Goal: Task Accomplishment & Management: Complete application form

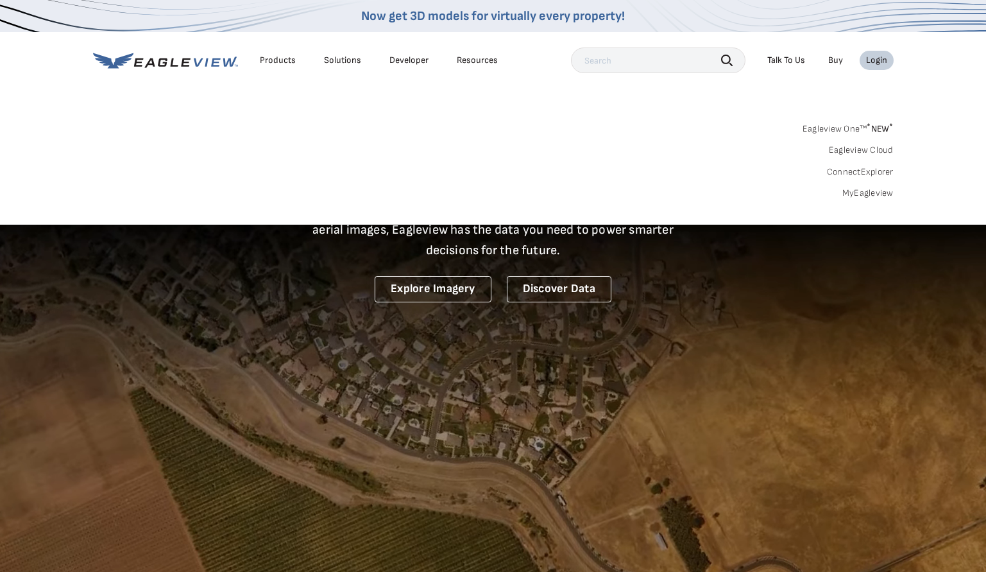
click at [863, 192] on link "MyEagleview" at bounding box center [867, 193] width 51 height 12
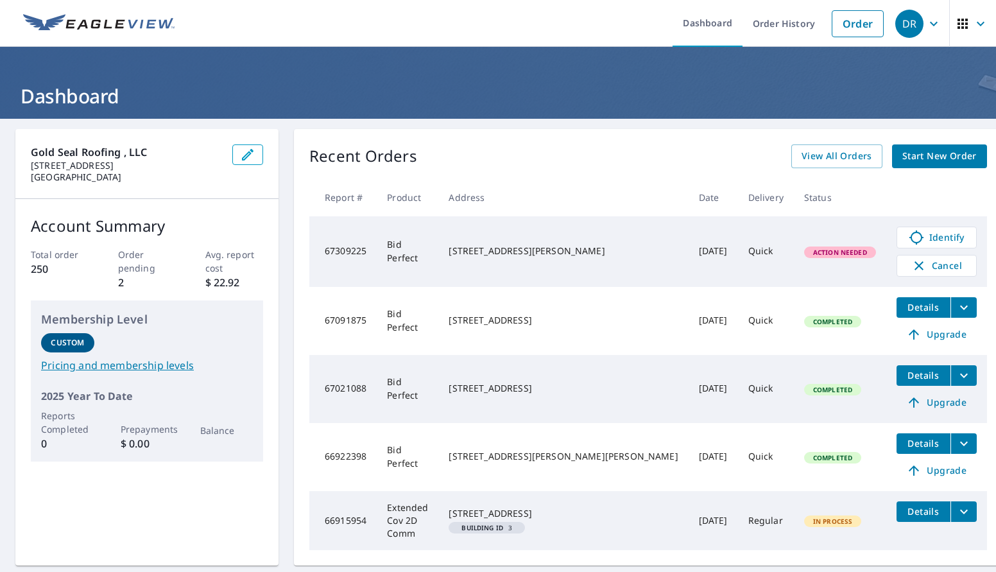
drag, startPoint x: 812, startPoint y: 255, endPoint x: 790, endPoint y: 259, distance: 22.8
click at [812, 255] on span "Action Needed" at bounding box center [839, 252] width 69 height 9
click at [905, 237] on span "Identify" at bounding box center [937, 237] width 64 height 15
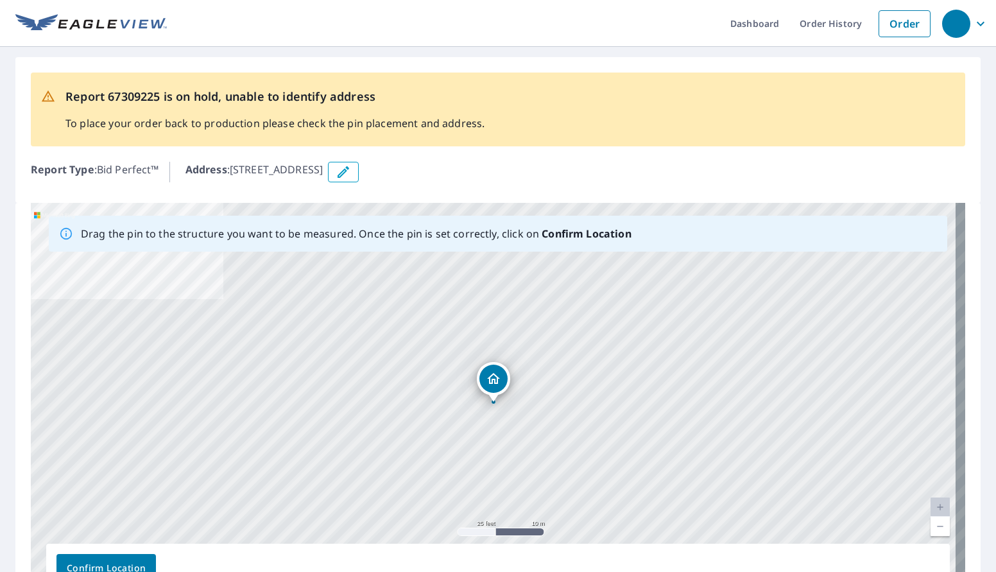
click at [349, 173] on icon "button" at bounding box center [344, 172] width 12 height 12
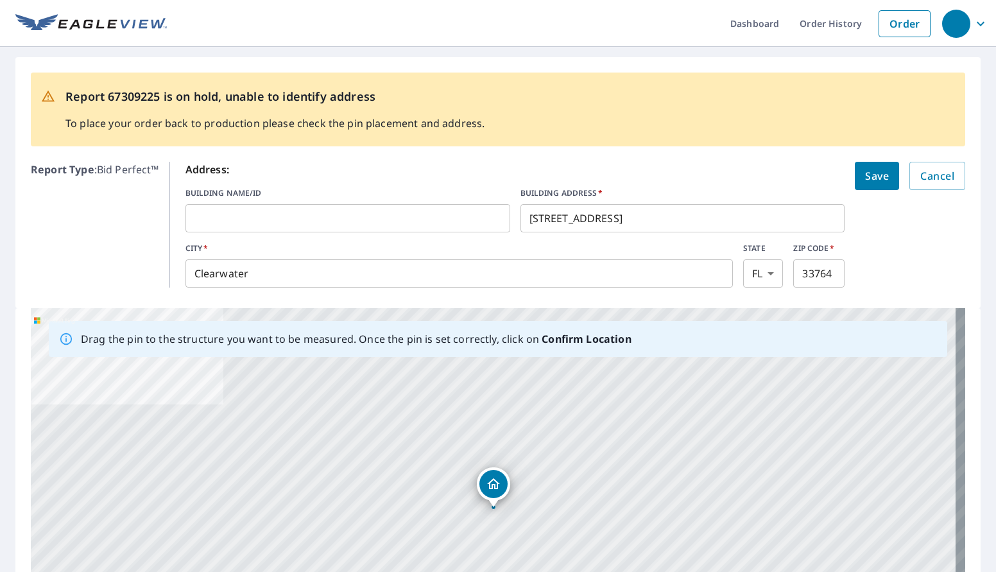
click at [645, 221] on input "2256 Riverside Dr S" at bounding box center [682, 218] width 325 height 36
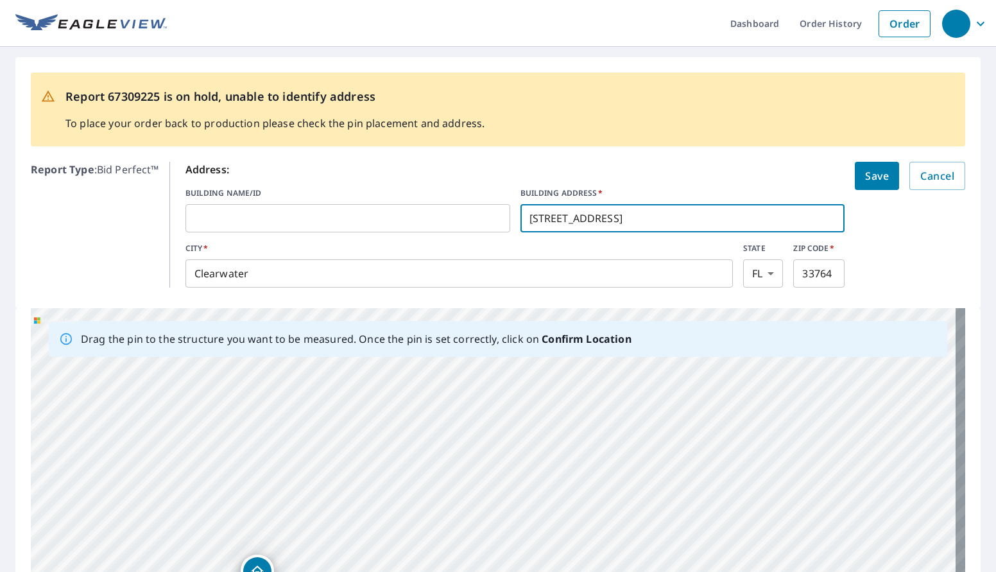
drag, startPoint x: 505, startPoint y: 413, endPoint x: 269, endPoint y: 499, distance: 250.9
click at [269, 499] on div "2256 Riverside Dr S Clearwater, FL 33764" at bounding box center [498, 509] width 934 height 402
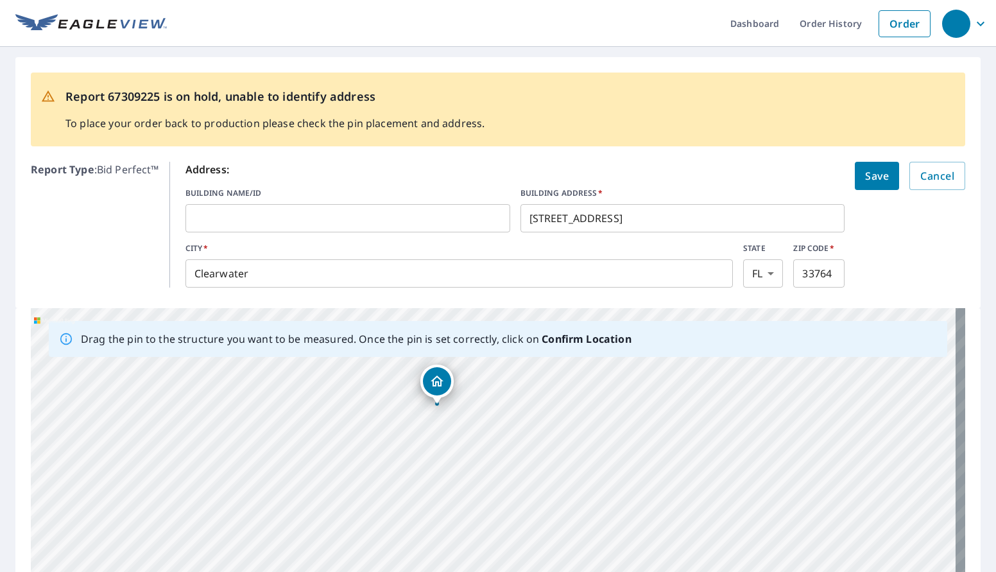
drag, startPoint x: 255, startPoint y: 565, endPoint x: 434, endPoint y: 375, distance: 261.0
drag, startPoint x: 500, startPoint y: 496, endPoint x: 488, endPoint y: 453, distance: 44.5
click at [488, 453] on div "2256 Riverside Dr S Clearwater, FL 33764" at bounding box center [498, 509] width 934 height 402
click at [618, 219] on input "2256 Riverside Dr S" at bounding box center [682, 218] width 325 height 36
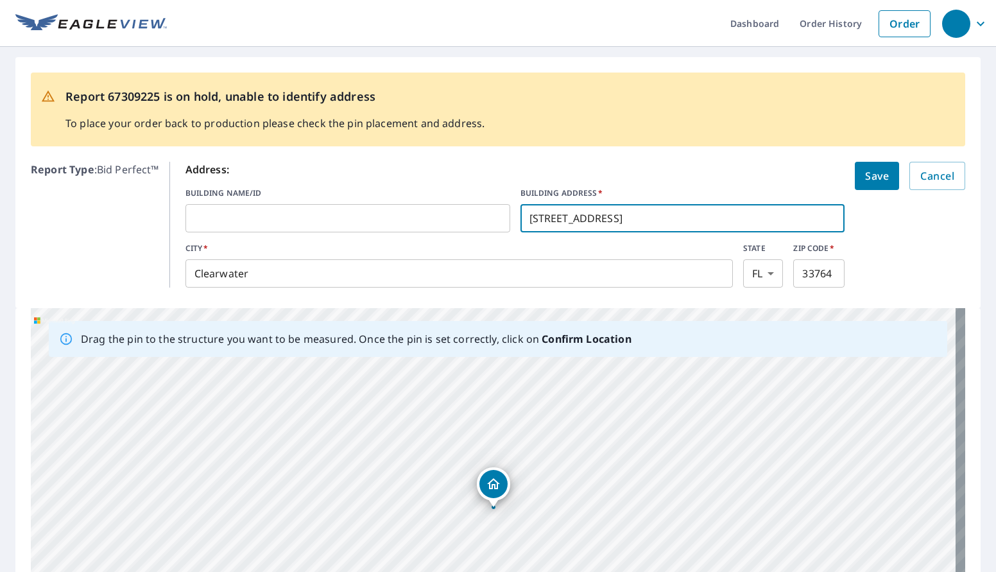
type input "2256 Riverside Dr N"
click at [345, 155] on div "Report 67309225 is on hold, unable to identify address To place your order back…" at bounding box center [497, 182] width 965 height 251
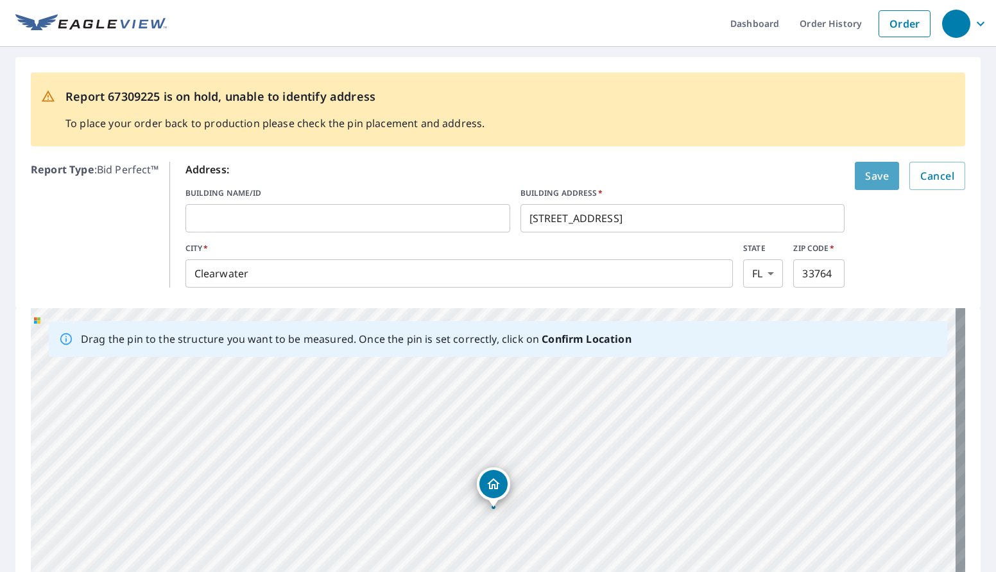
click at [865, 183] on span "Save" at bounding box center [877, 176] width 24 height 18
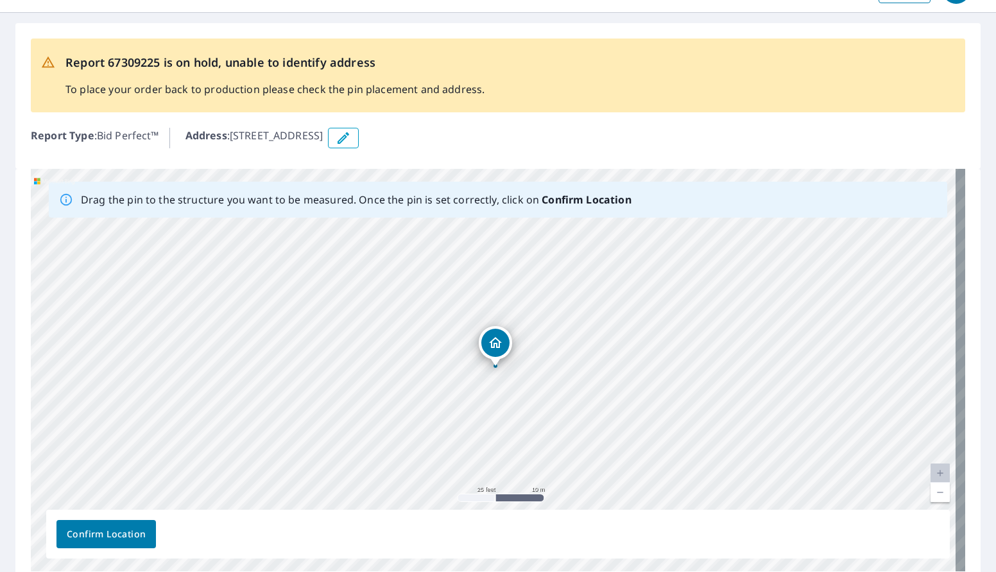
scroll to position [92, 0]
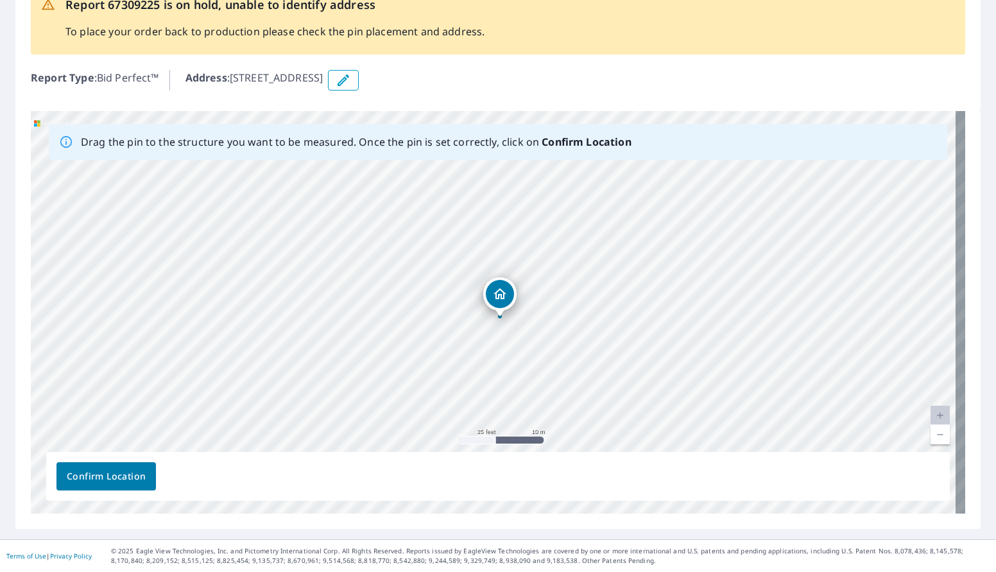
drag, startPoint x: 499, startPoint y: 286, endPoint x: 503, endPoint y: 295, distance: 9.5
click at [503, 295] on div "2256 Riverside Dr N Clearwater, FL 33764" at bounding box center [498, 312] width 934 height 402
click at [101, 476] on span "Confirm Location" at bounding box center [106, 476] width 79 height 16
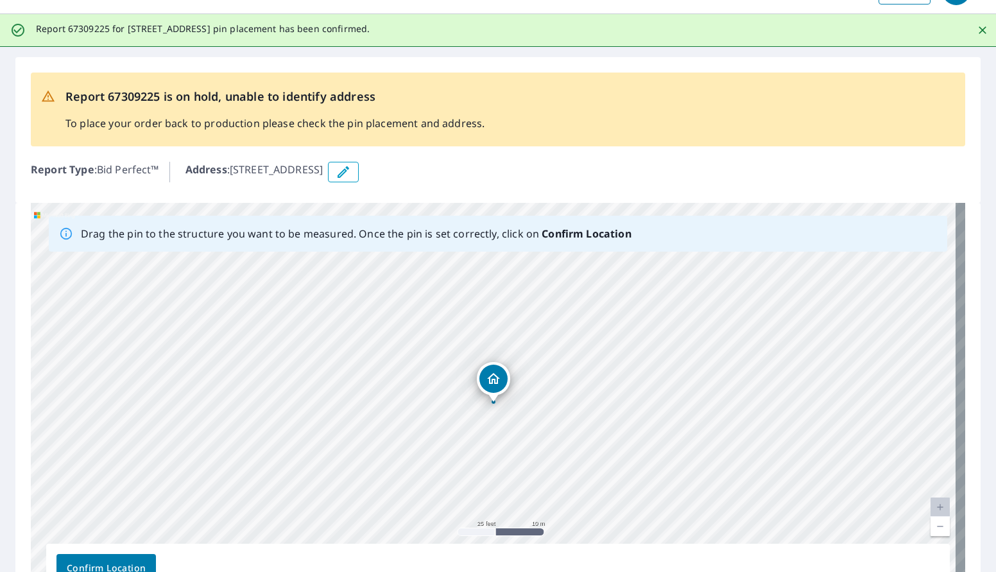
scroll to position [0, 0]
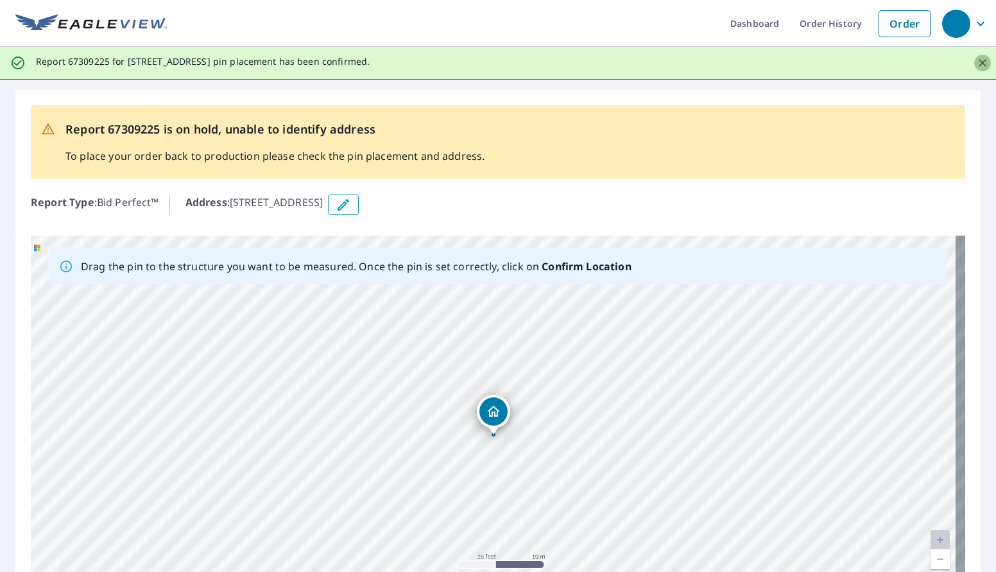
click at [976, 64] on icon "Close" at bounding box center [982, 62] width 13 height 13
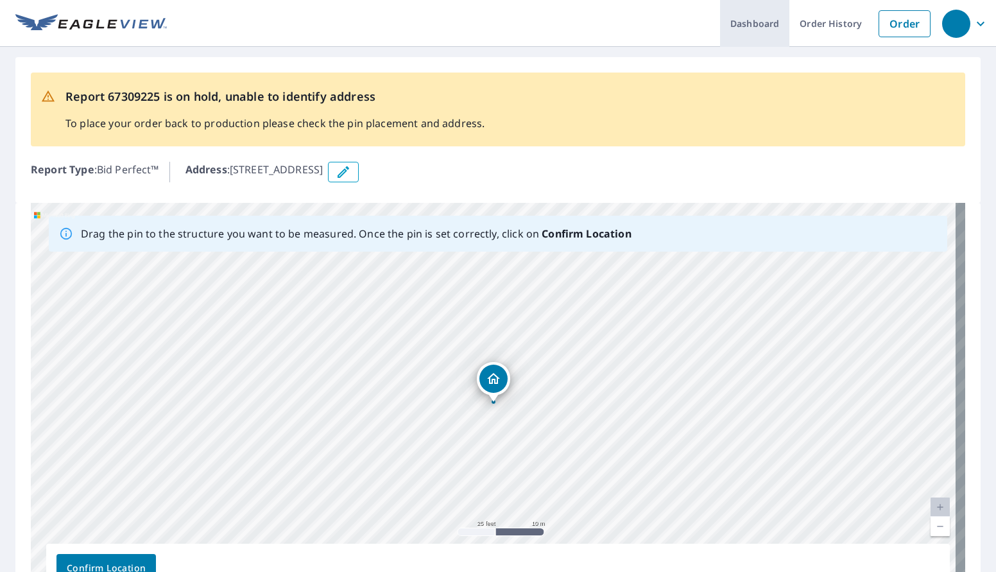
click at [735, 33] on link "Dashboard" at bounding box center [754, 23] width 69 height 47
